Goal: Contribute content

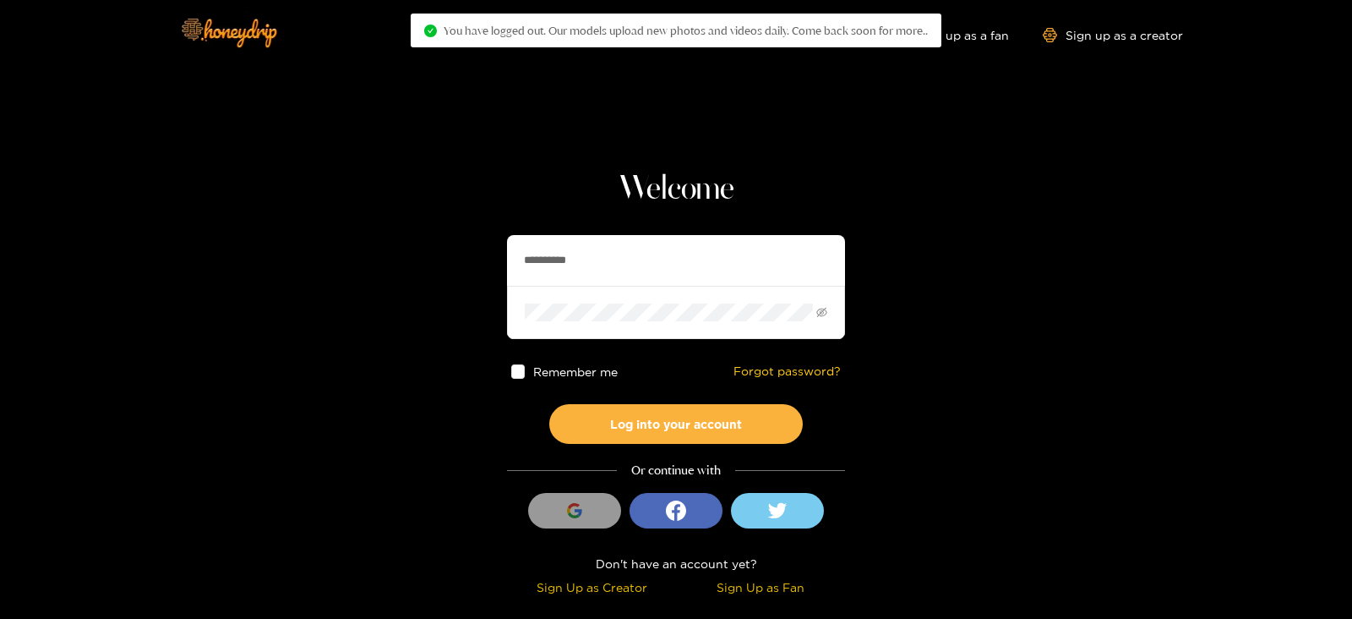
drag, startPoint x: 602, startPoint y: 261, endPoint x: 437, endPoint y: 271, distance: 165.1
click at [437, 271] on section "**********" at bounding box center [676, 300] width 1352 height 601
type input "*********"
click at [549, 404] on button "Log into your account" at bounding box center [676, 424] width 254 height 40
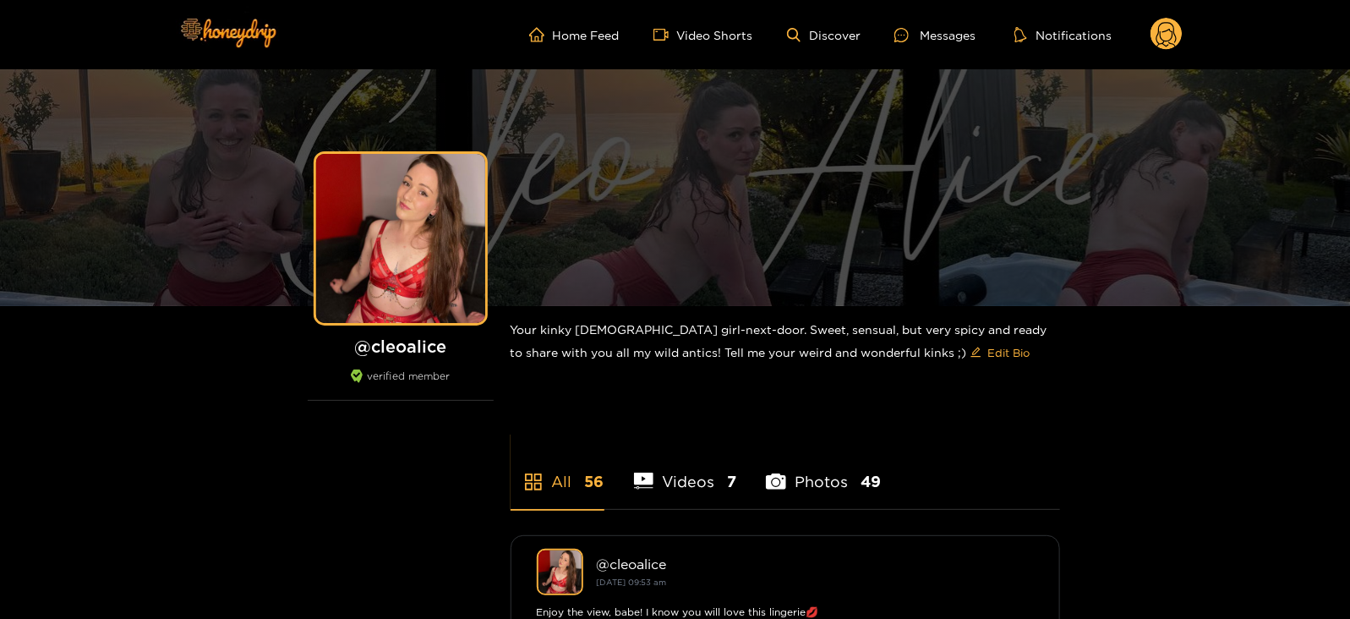
click at [1129, 52] on div "Home Feed Video Shorts Discover Messages Notifications 0 videos discover messag…" at bounding box center [675, 34] width 1014 height 69
click at [1157, 47] on icon at bounding box center [1166, 35] width 32 height 34
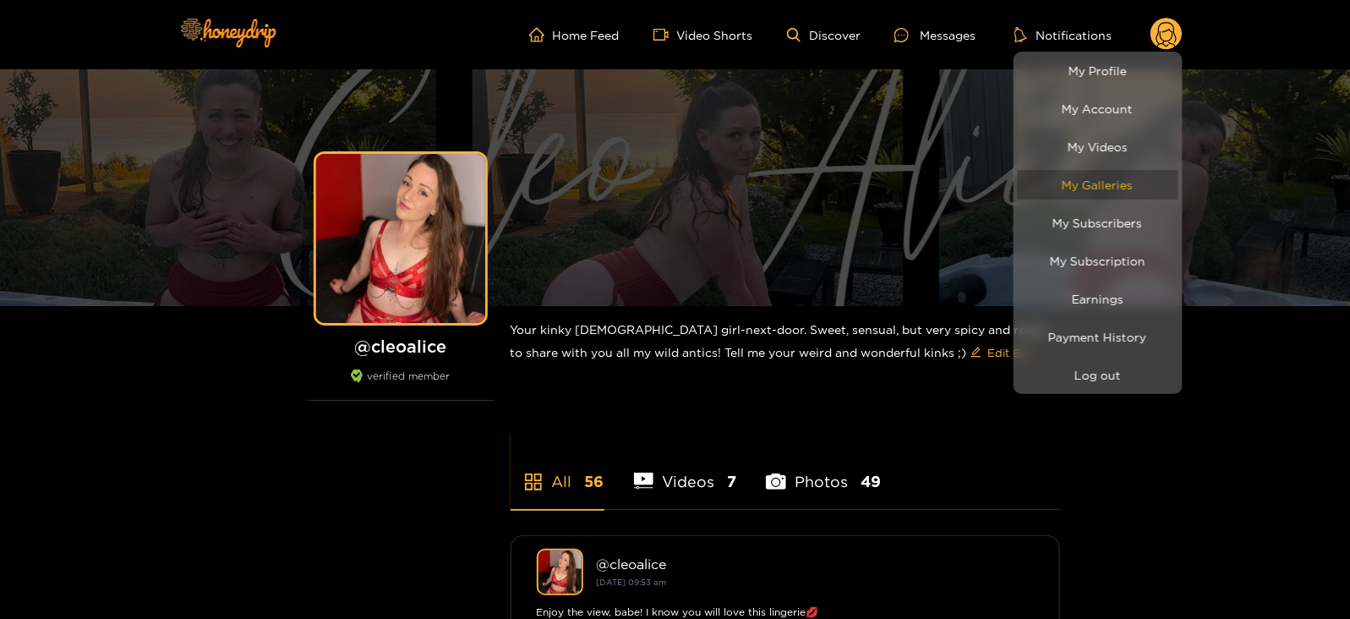
click at [1090, 182] on link "My Galleries" at bounding box center [1098, 185] width 161 height 30
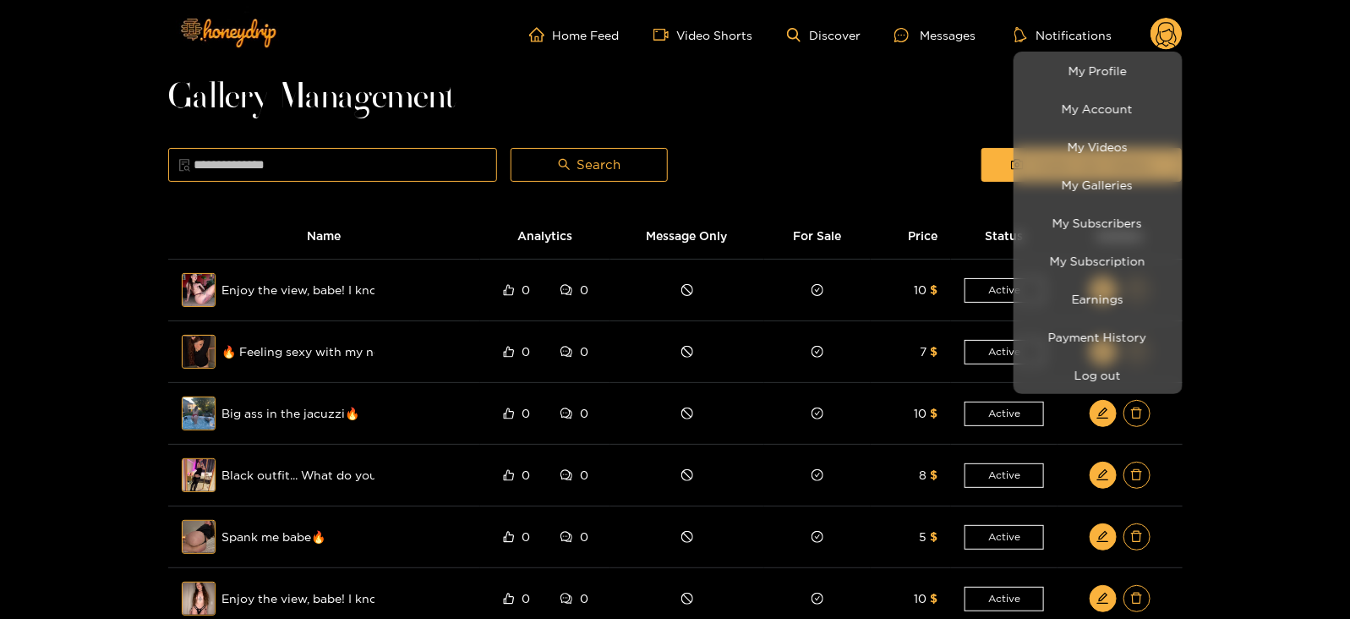
click at [843, 128] on div at bounding box center [675, 309] width 1350 height 619
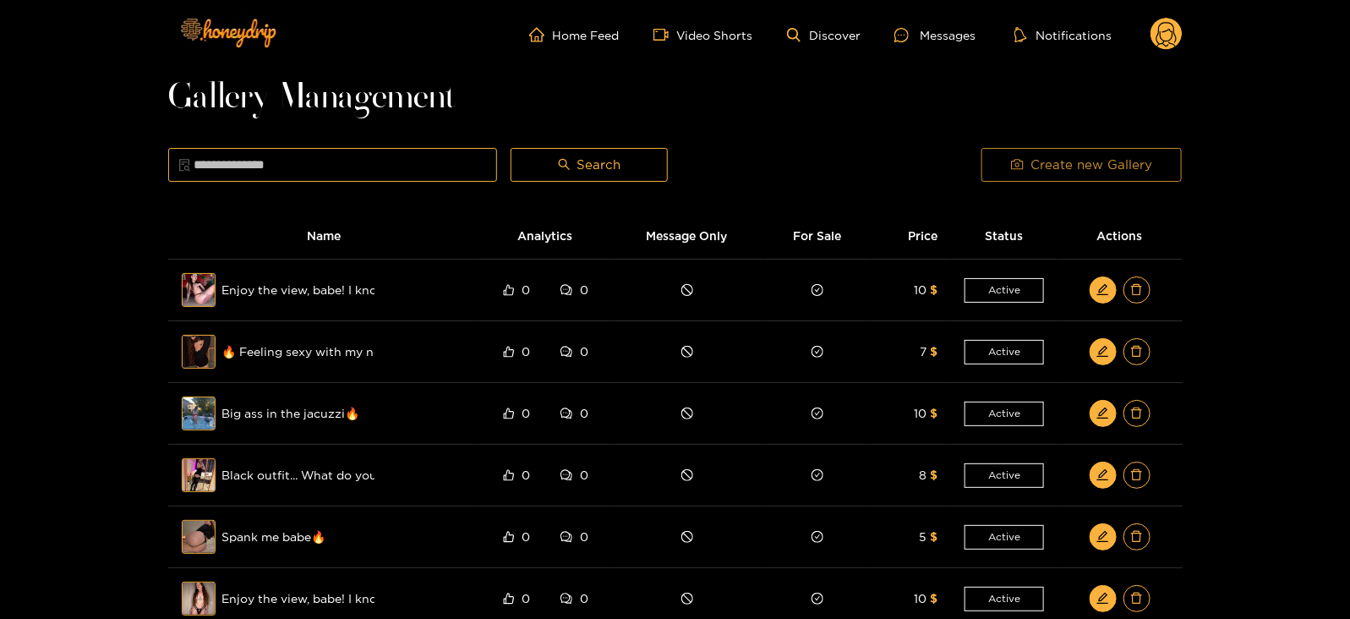
click at [1045, 161] on span "Create new Gallery" at bounding box center [1091, 165] width 122 height 20
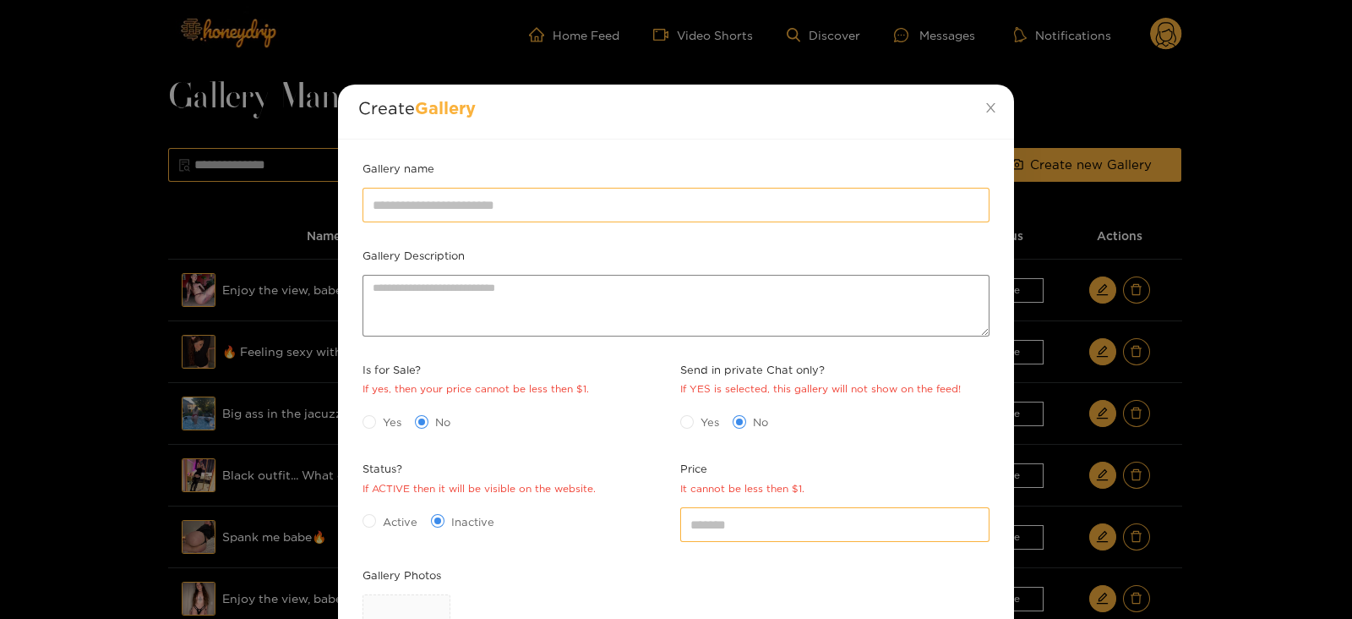
scroll to position [245, 0]
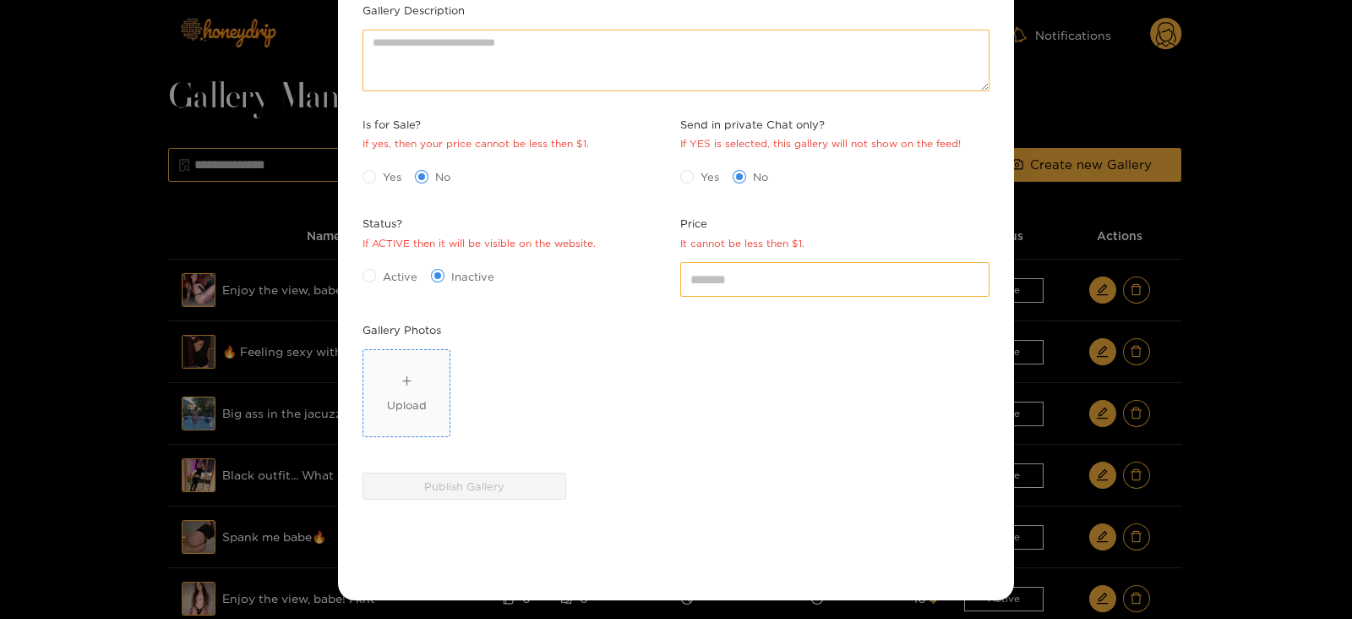
click at [397, 382] on div "Upload" at bounding box center [407, 393] width 40 height 41
click at [387, 404] on div "Upload" at bounding box center [407, 404] width 40 height 17
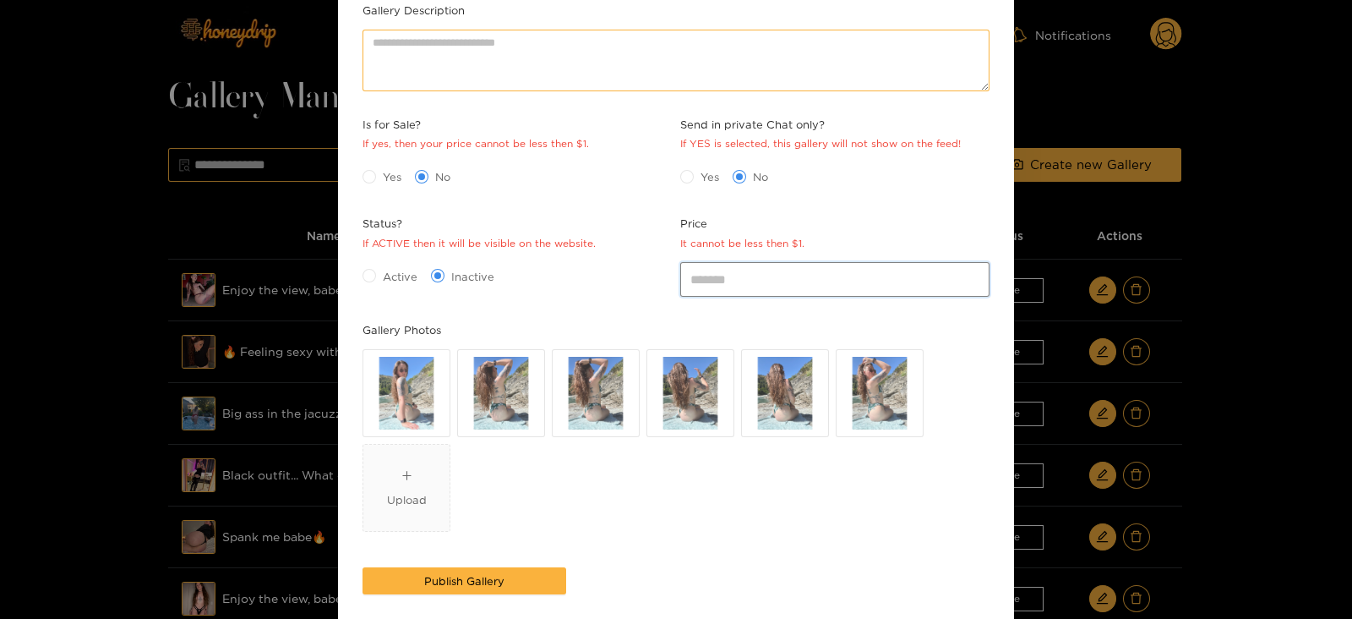
click at [730, 273] on input "*" at bounding box center [834, 279] width 309 height 34
type input "**"
click at [374, 179] on span at bounding box center [370, 177] width 14 height 14
click at [393, 273] on span "Active" at bounding box center [400, 276] width 48 height 17
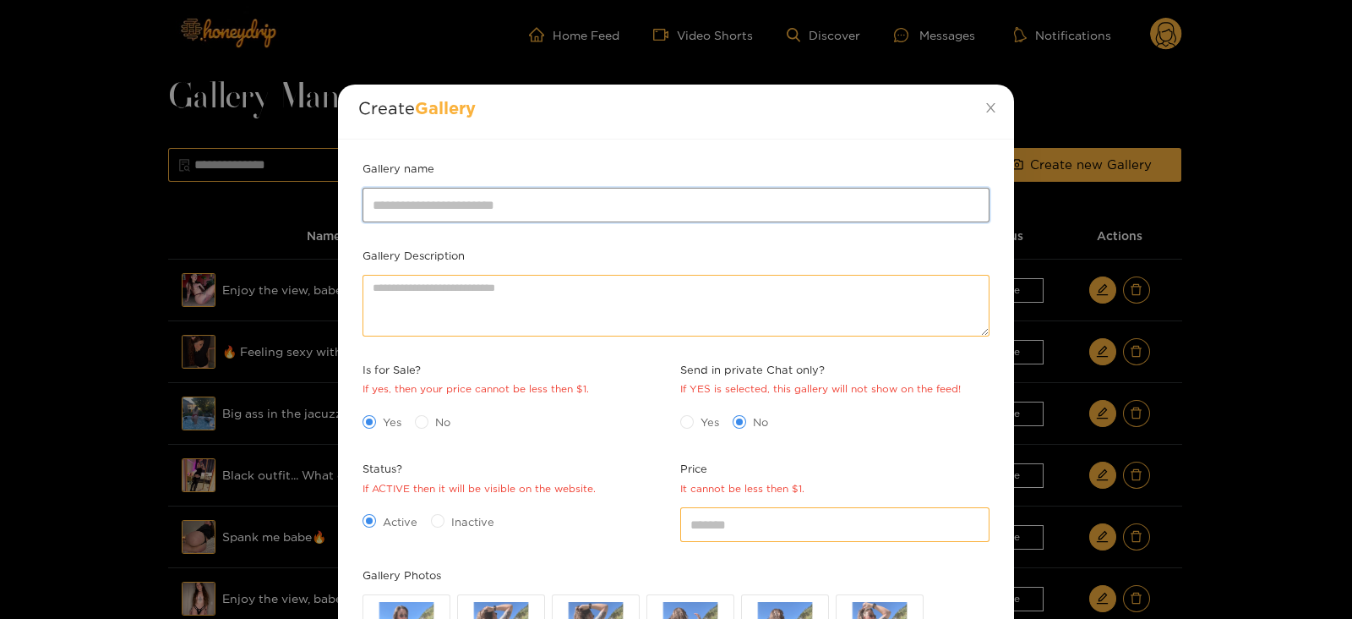
click at [397, 218] on input "Gallery name" at bounding box center [676, 205] width 627 height 34
type input "**********"
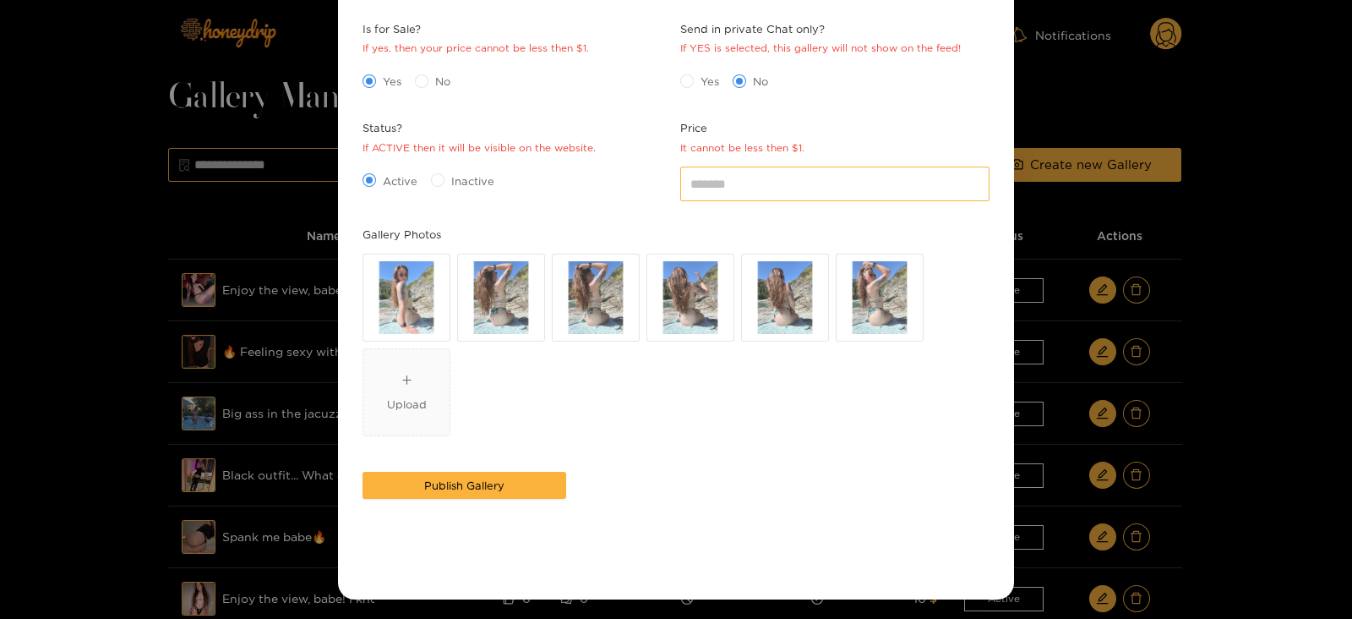
click at [363, 472] on button "Publish Gallery" at bounding box center [465, 485] width 204 height 27
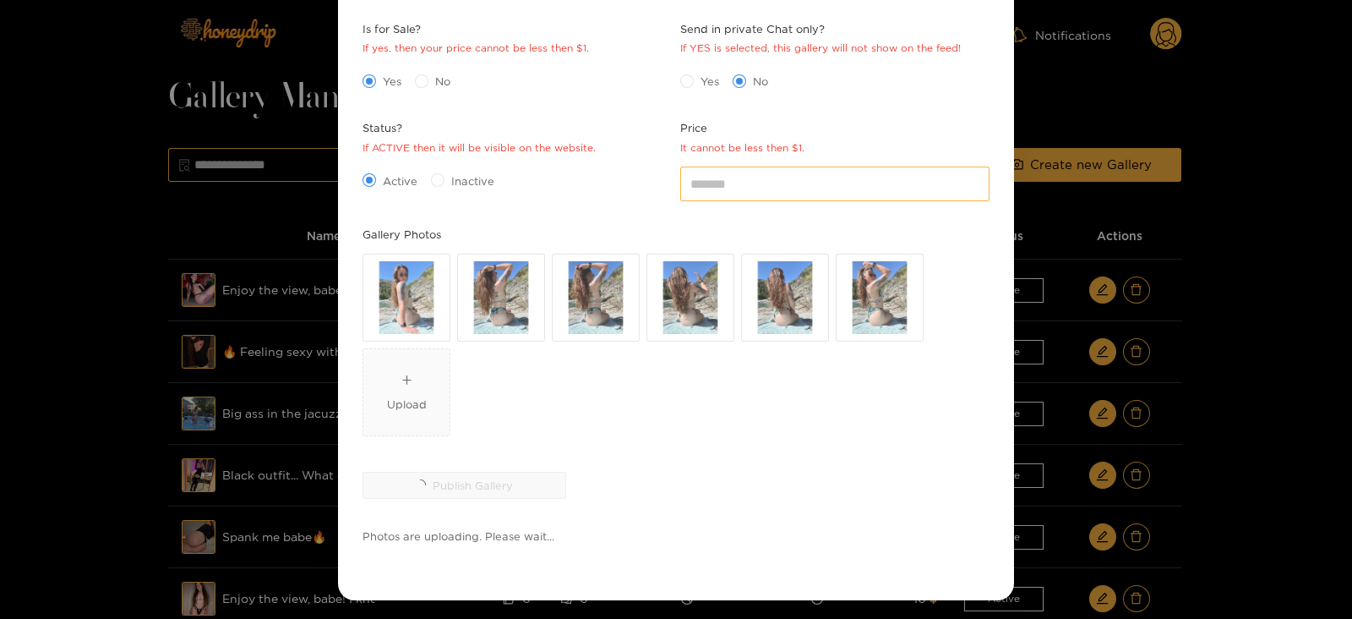
scroll to position [79, 0]
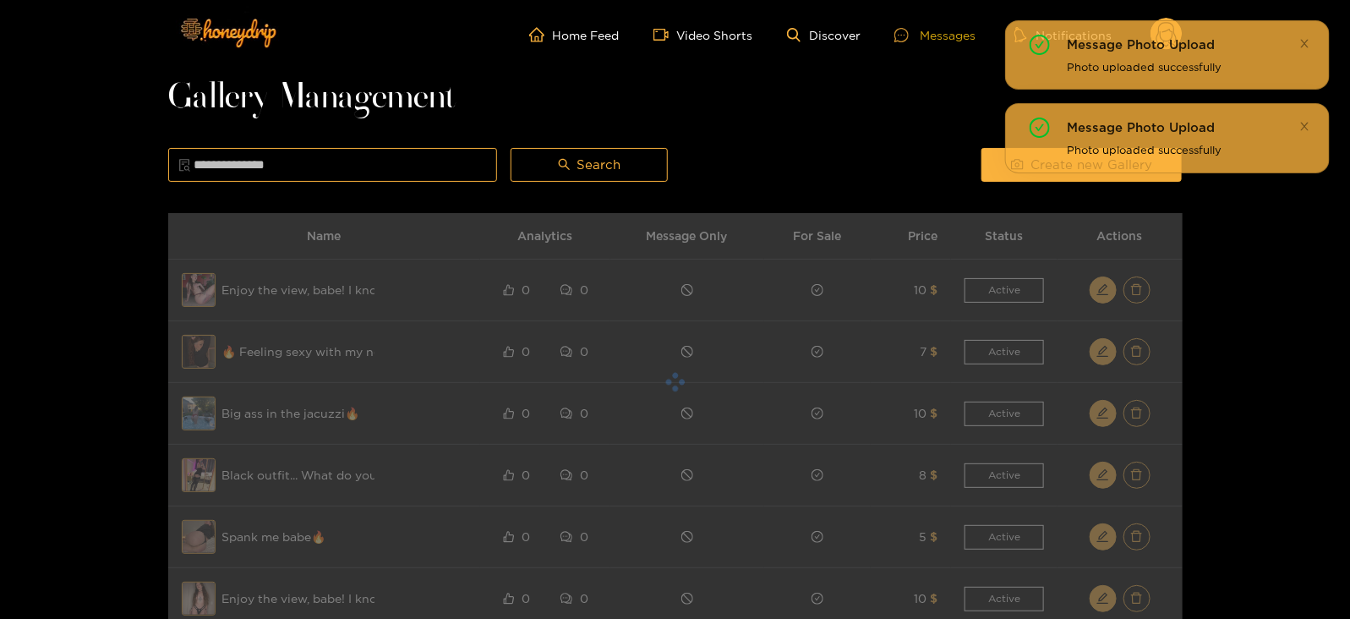
click at [914, 43] on div "Messages" at bounding box center [934, 34] width 81 height 19
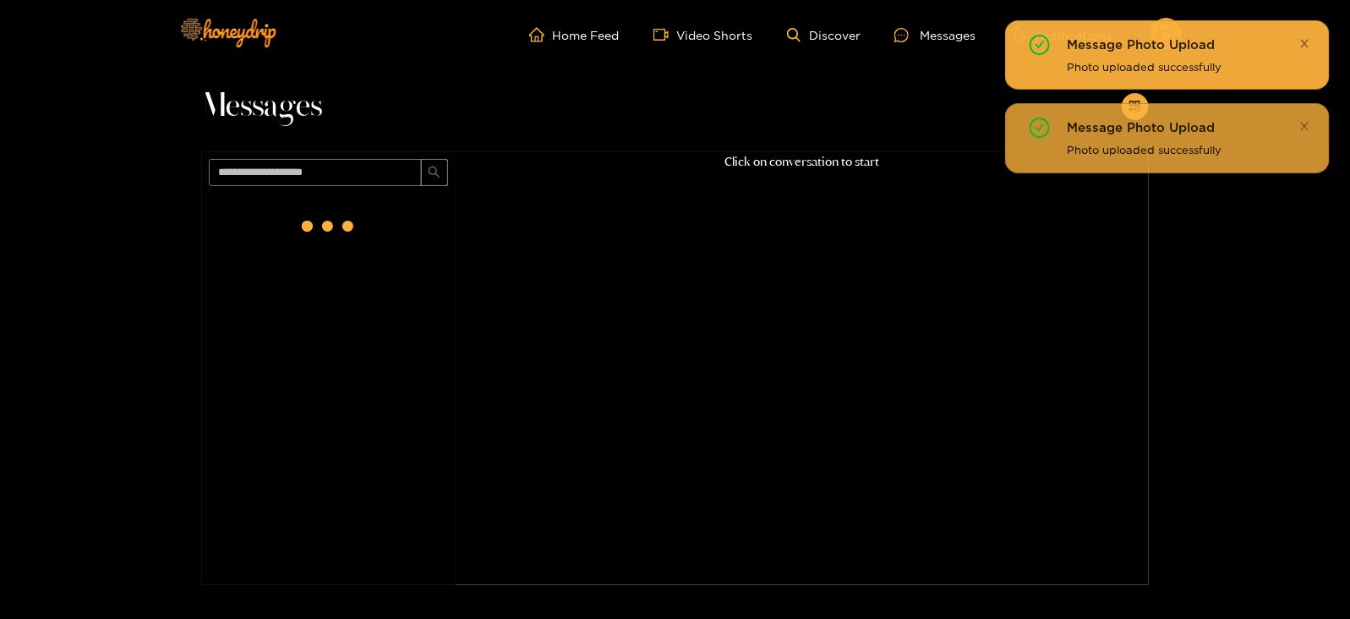
click at [1303, 42] on icon "close" at bounding box center [1304, 43] width 11 height 11
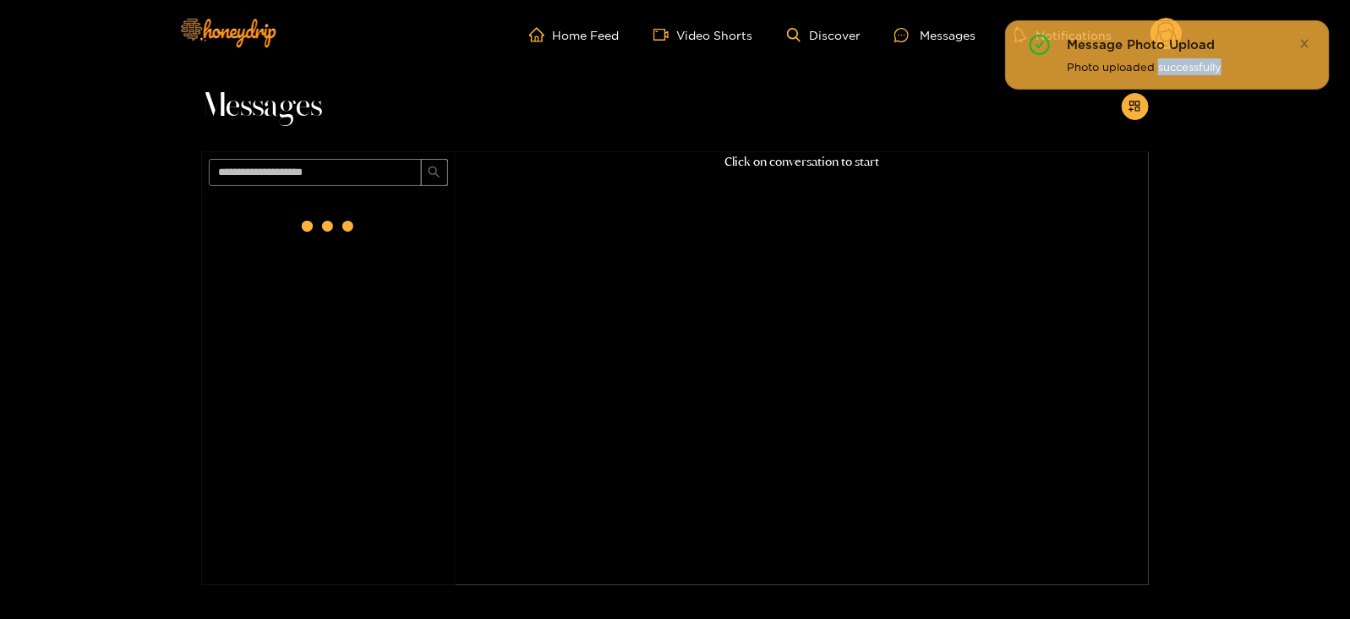
click at [1303, 42] on icon "close" at bounding box center [1304, 43] width 11 height 11
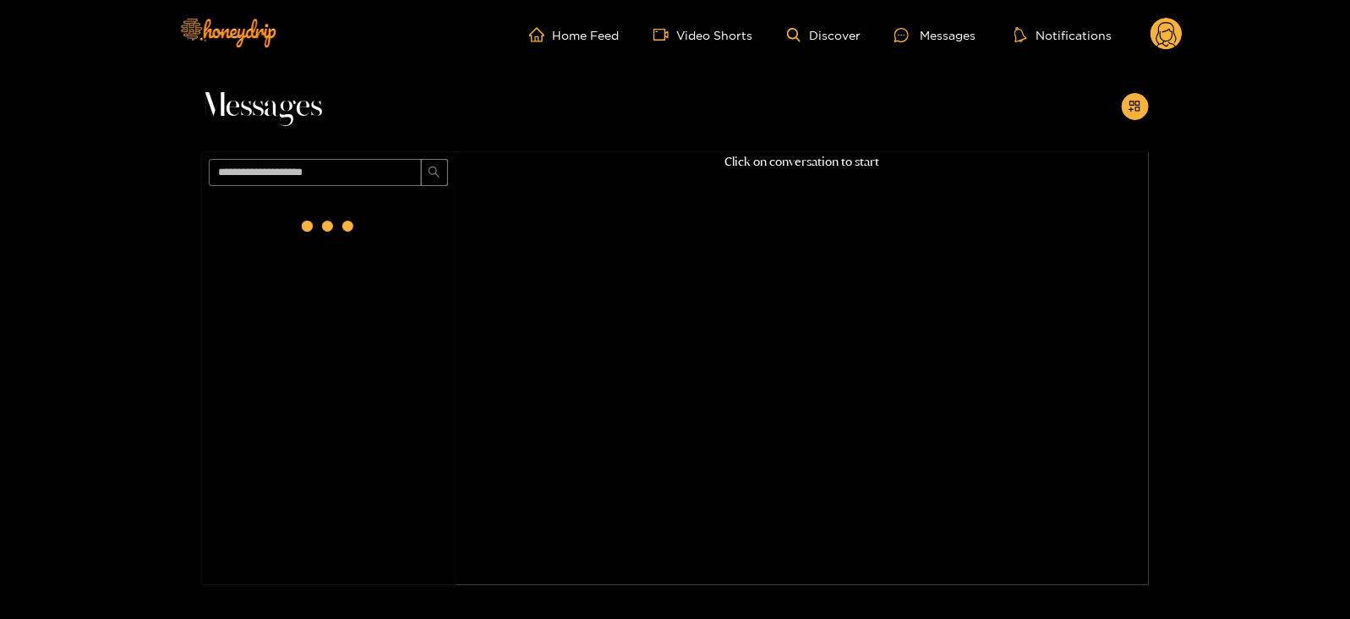
click at [1151, 30] on circle at bounding box center [1166, 34] width 32 height 32
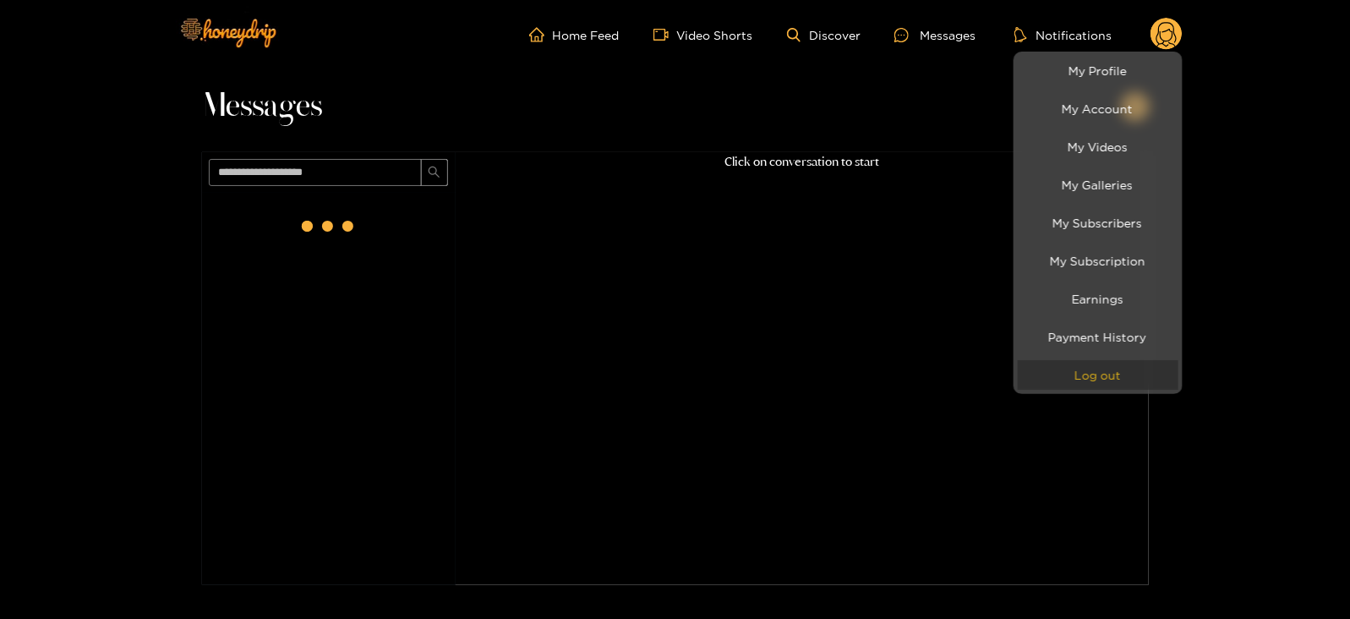
click at [1069, 372] on button "Log out" at bounding box center [1098, 375] width 161 height 30
